Goal: Information Seeking & Learning: Learn about a topic

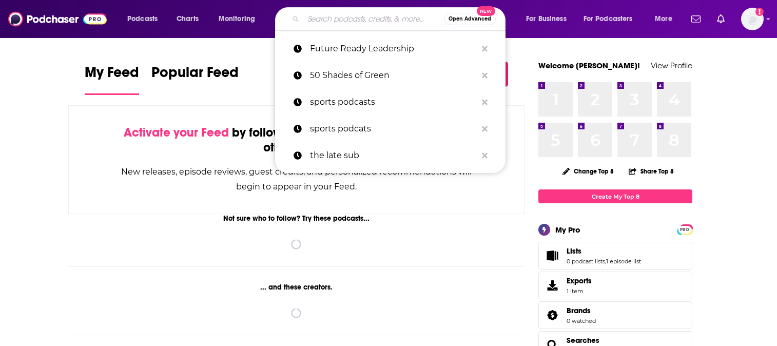
click at [355, 23] on input "Search podcasts, credits, & more..." at bounding box center [373, 19] width 141 height 16
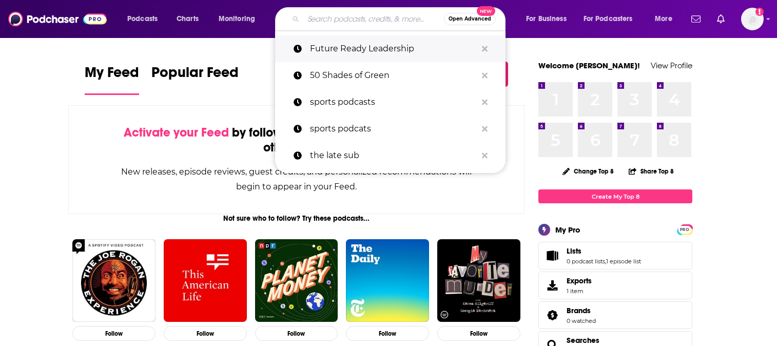
click at [328, 54] on p "Future Ready Leadership" at bounding box center [393, 48] width 167 height 27
type input "Future Ready Leadership"
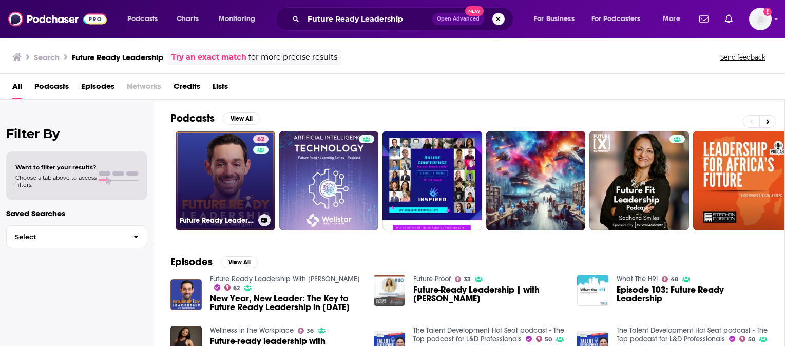
click at [211, 174] on link "62 Future Ready Leadership With [PERSON_NAME]" at bounding box center [226, 181] width 100 height 100
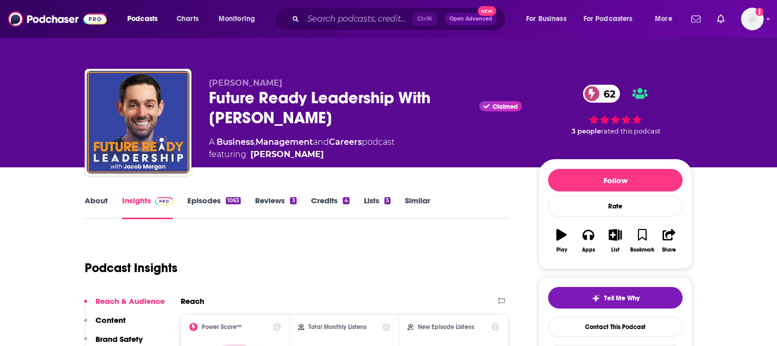
click at [765, 13] on div "Podcasts Charts Monitoring Ctrl K Open Advanced New For Business For Podcasters…" at bounding box center [388, 19] width 777 height 38
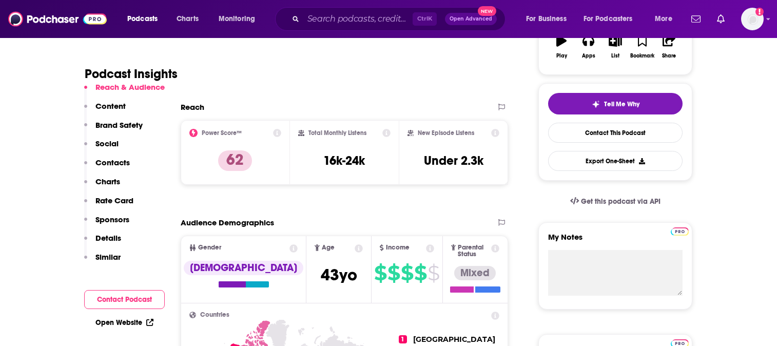
scroll to position [205, 0]
